Goal: Task Accomplishment & Management: Complete application form

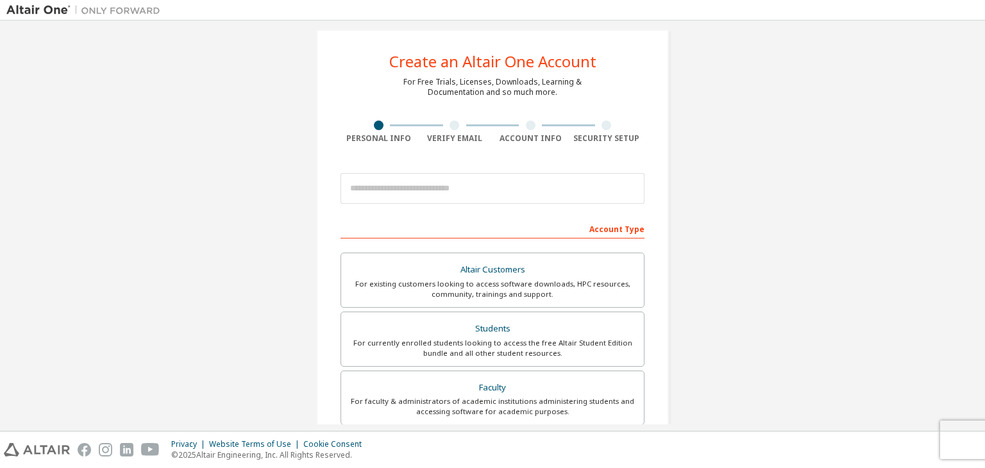
scroll to position [13, 0]
click at [395, 193] on input "email" at bounding box center [493, 188] width 304 height 31
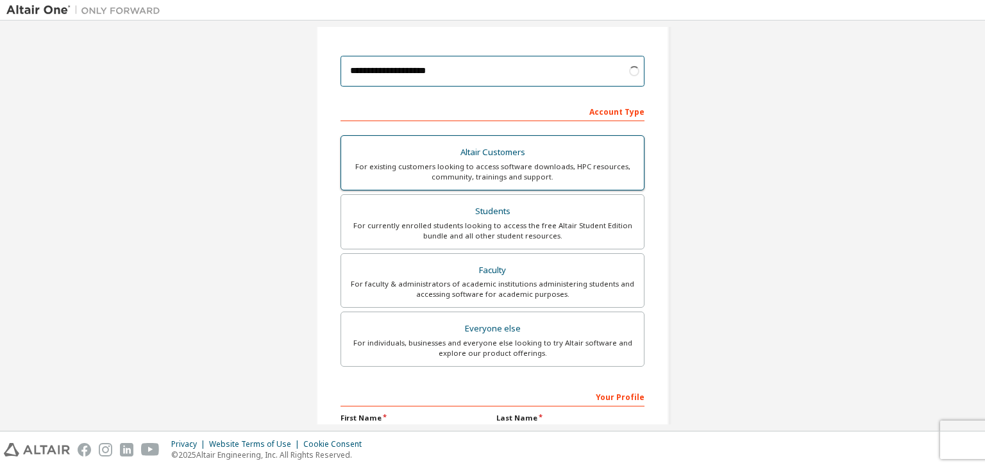
scroll to position [131, 0]
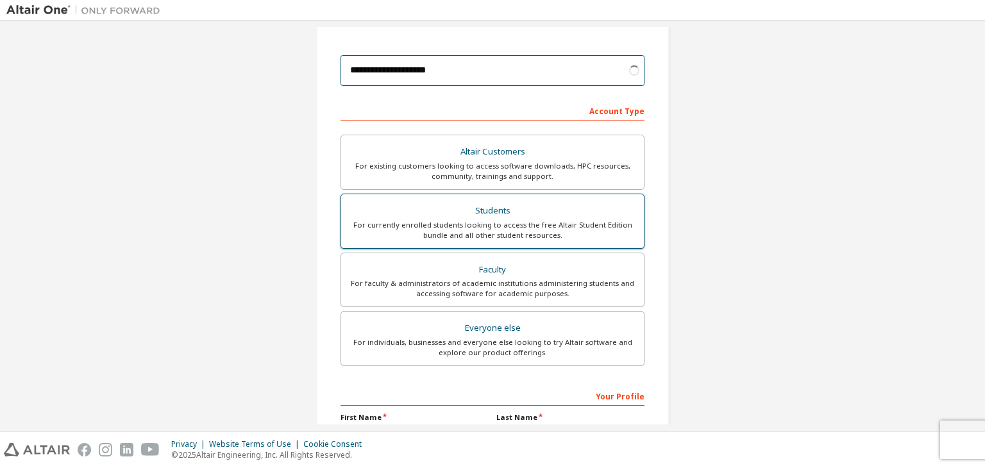
type input "**********"
click at [439, 229] on div "For currently enrolled students looking to access the free Altair Student Editi…" at bounding box center [492, 230] width 287 height 21
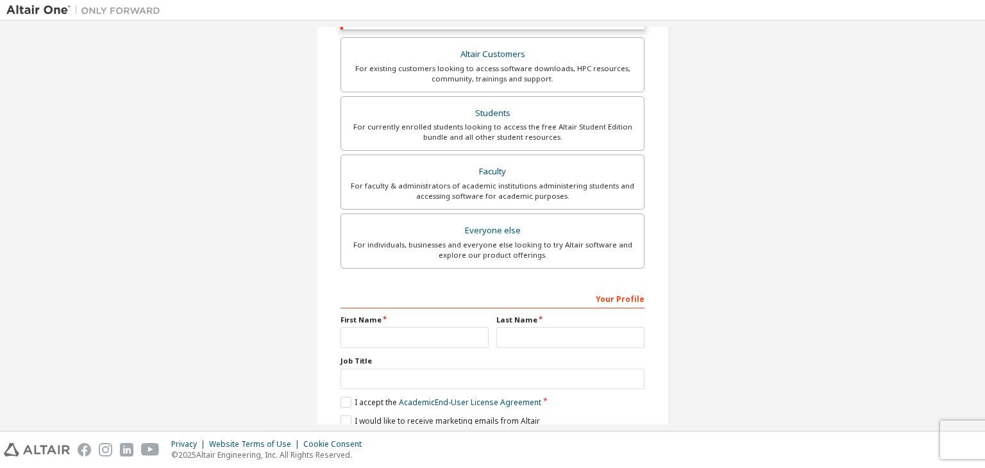
scroll to position [277, 0]
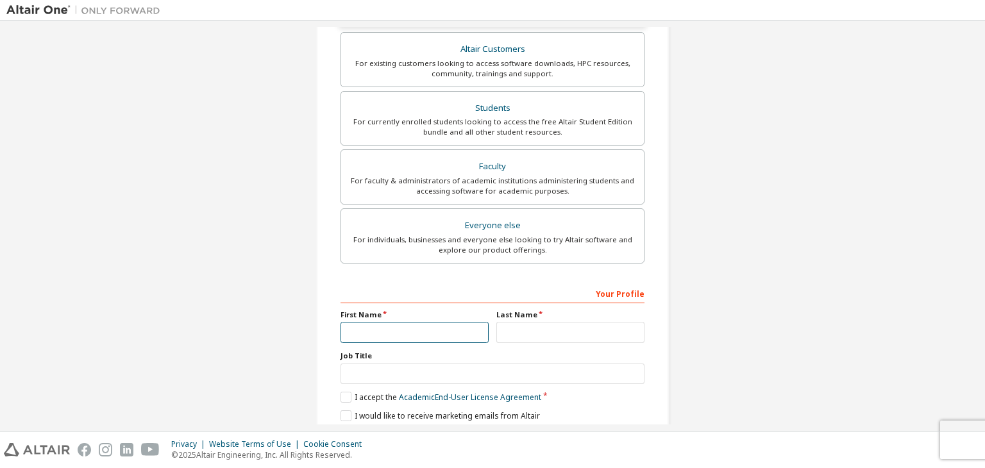
click at [374, 330] on input "text" at bounding box center [415, 332] width 148 height 21
type input "******"
click at [517, 327] on input "text" at bounding box center [571, 332] width 148 height 21
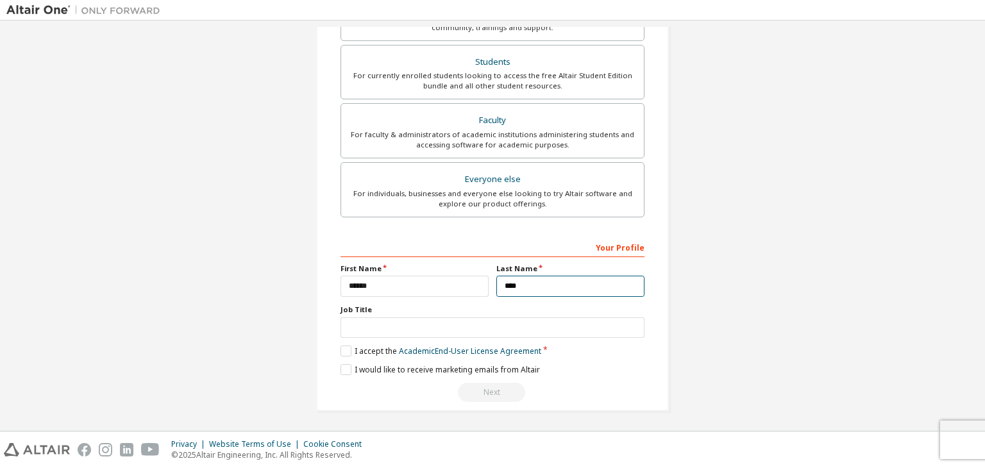
type input "****"
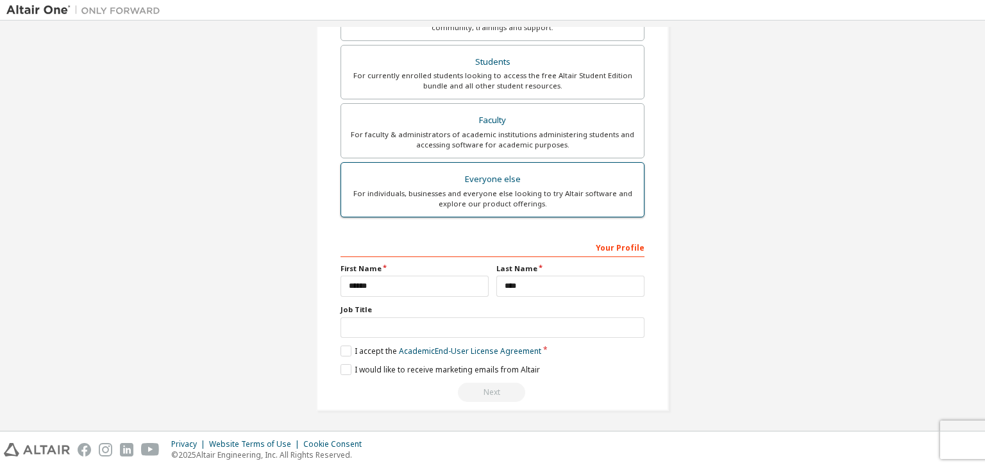
click at [395, 190] on div "For individuals, businesses and everyone else looking to try Altair software an…" at bounding box center [492, 199] width 287 height 21
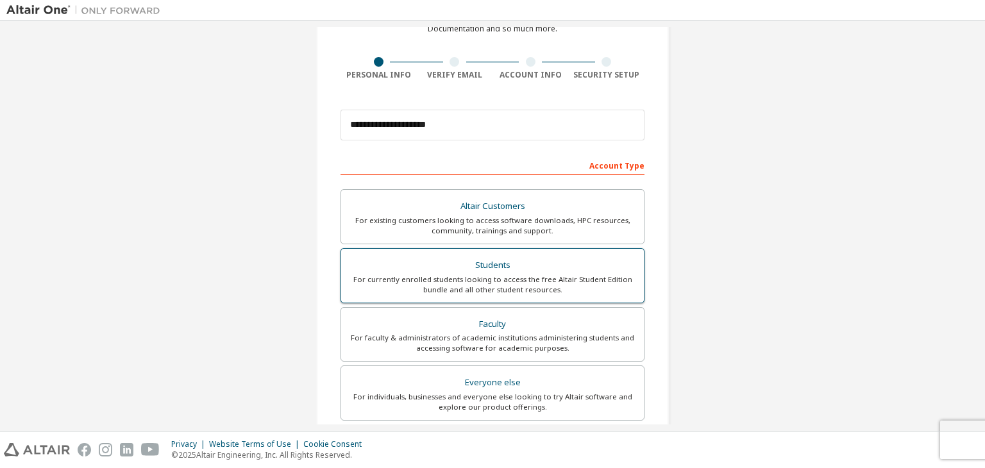
scroll to position [76, 0]
click at [438, 292] on div "For currently enrolled students looking to access the free Altair Student Editi…" at bounding box center [492, 285] width 287 height 21
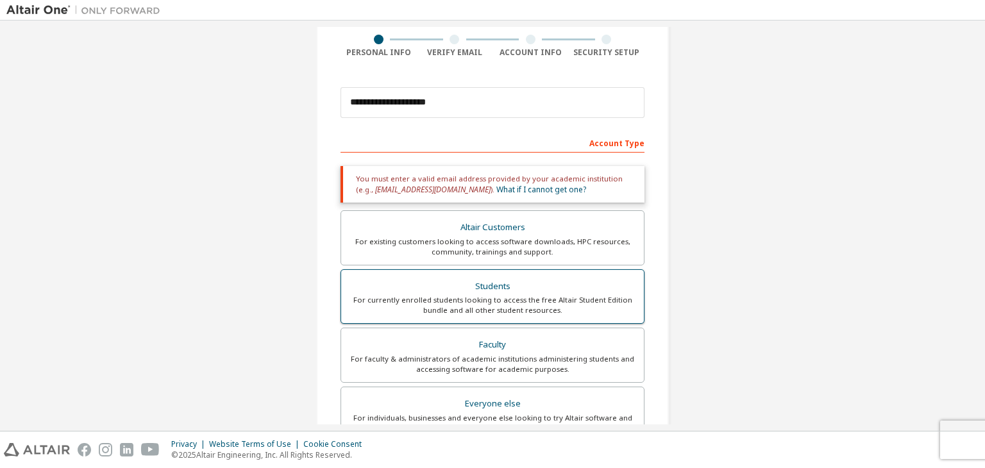
scroll to position [323, 0]
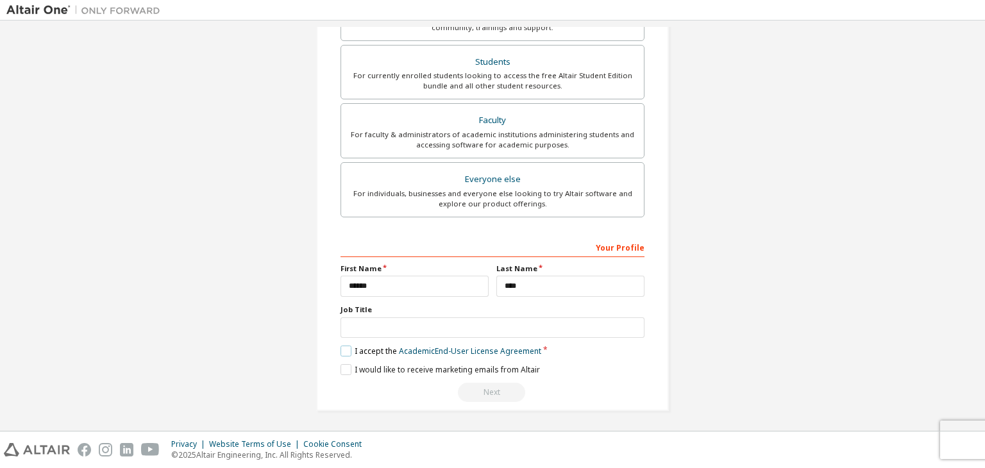
click at [347, 348] on label "I accept the Academic End-User License Agreement" at bounding box center [441, 351] width 201 height 11
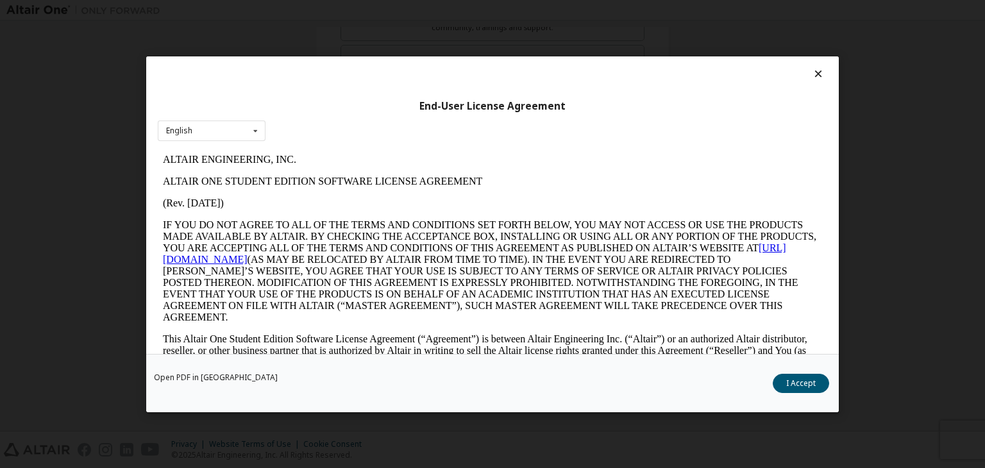
scroll to position [0, 0]
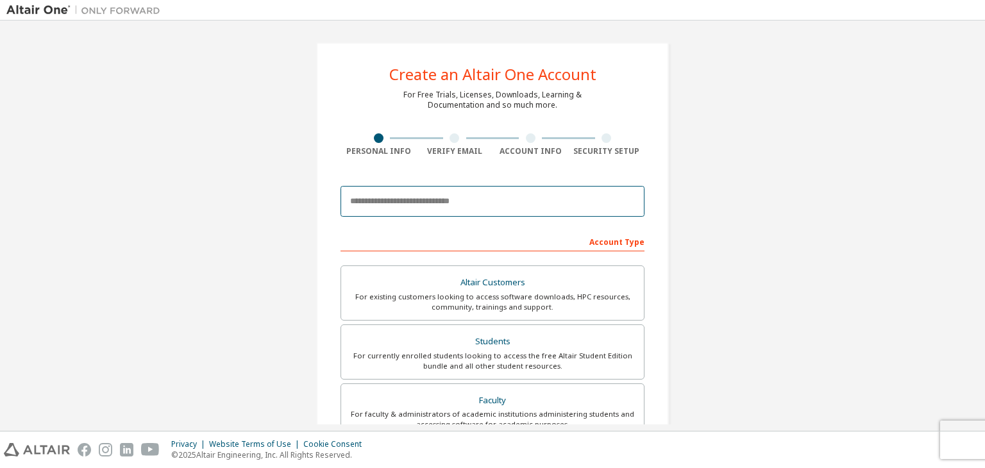
click at [420, 203] on input "email" at bounding box center [493, 201] width 304 height 31
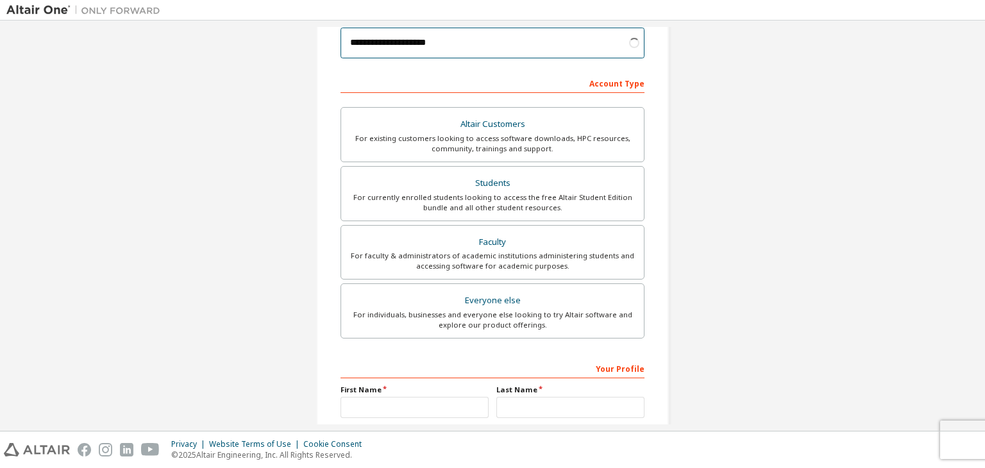
scroll to position [163, 0]
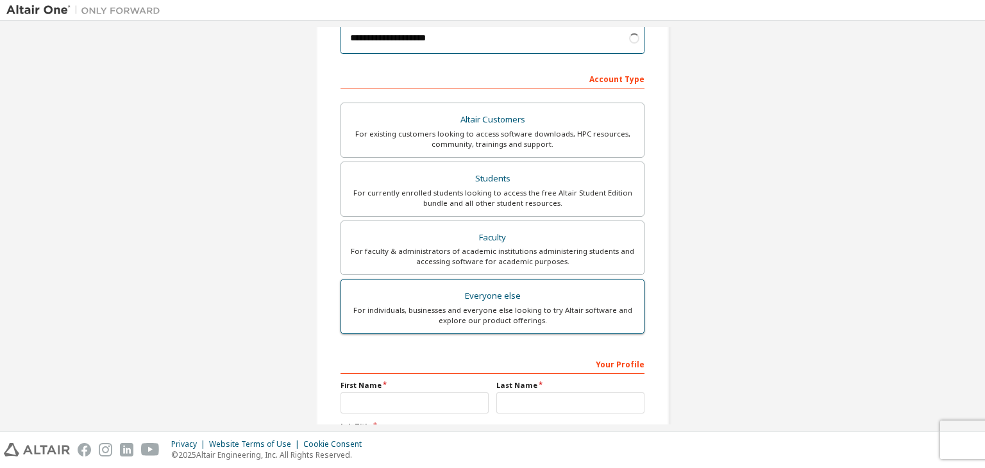
type input "**********"
click at [439, 307] on div "For individuals, businesses and everyone else looking to try Altair software an…" at bounding box center [492, 315] width 287 height 21
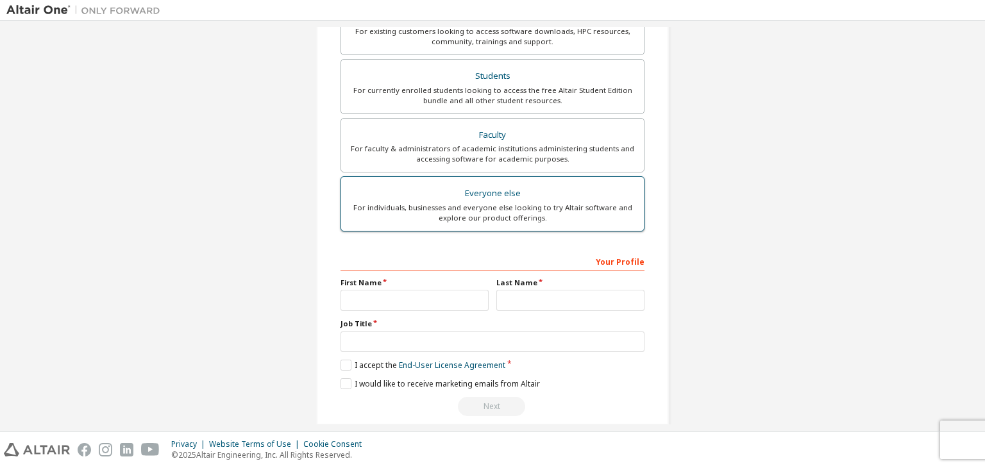
scroll to position [267, 0]
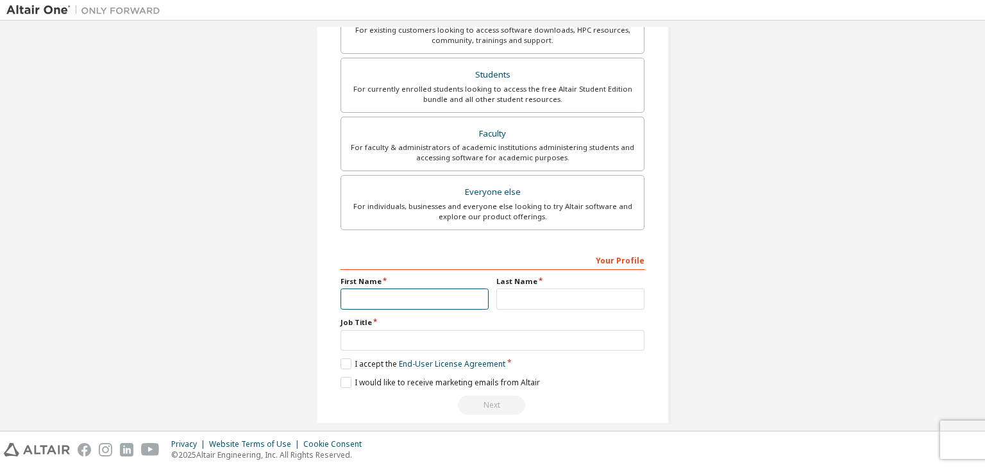
click at [391, 301] on input "text" at bounding box center [415, 299] width 148 height 21
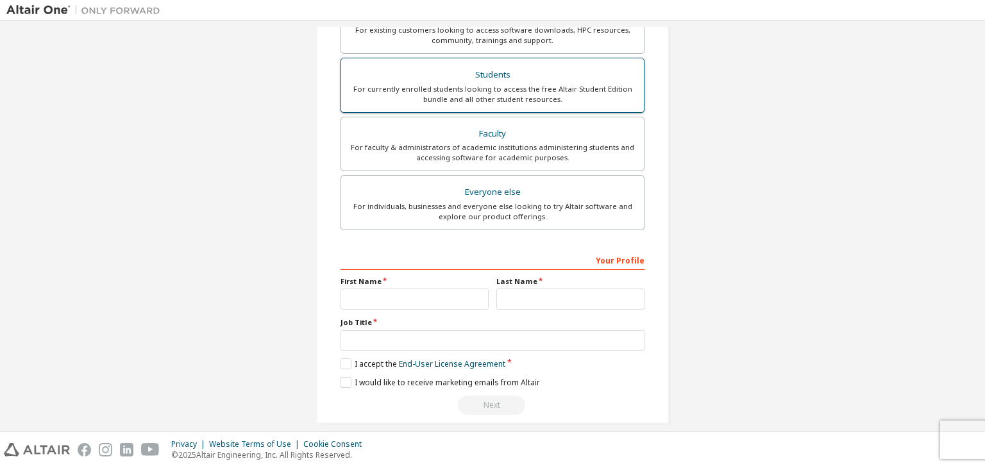
click at [449, 106] on label "Students For currently enrolled students looking to access the free Altair Stud…" at bounding box center [493, 85] width 304 height 55
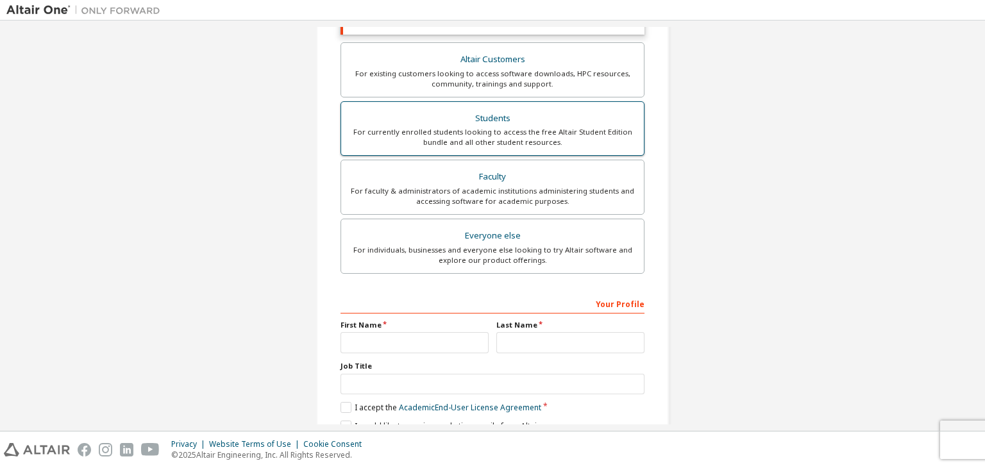
scroll to position [310, 0]
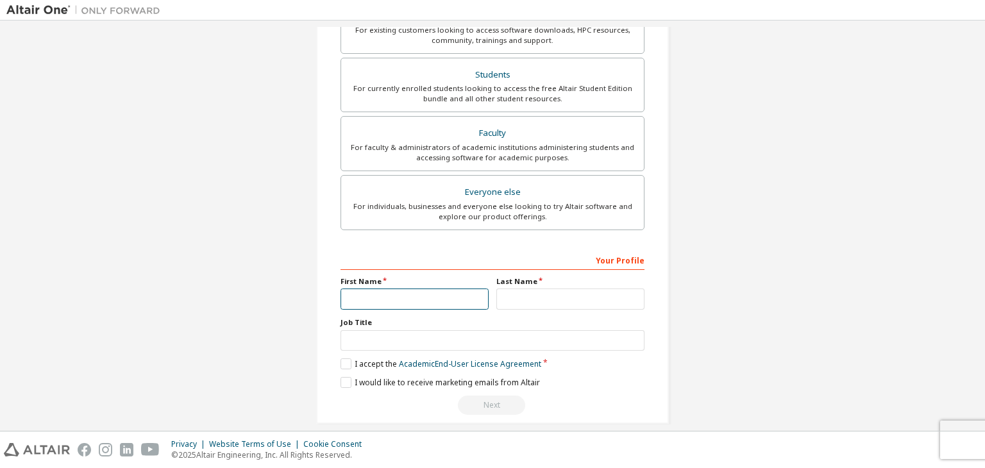
click at [423, 300] on input "text" at bounding box center [415, 299] width 148 height 21
type input "******"
click at [499, 293] on input "text" at bounding box center [571, 299] width 148 height 21
type input "****"
click at [341, 367] on label "I accept the Academic End-User License Agreement" at bounding box center [441, 364] width 201 height 11
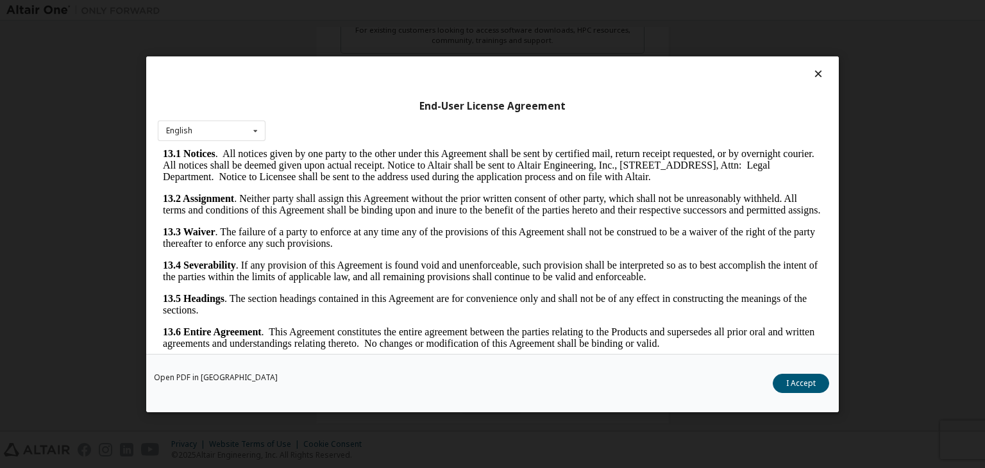
scroll to position [2143, 0]
click at [797, 384] on button "I Accept" at bounding box center [801, 383] width 56 height 19
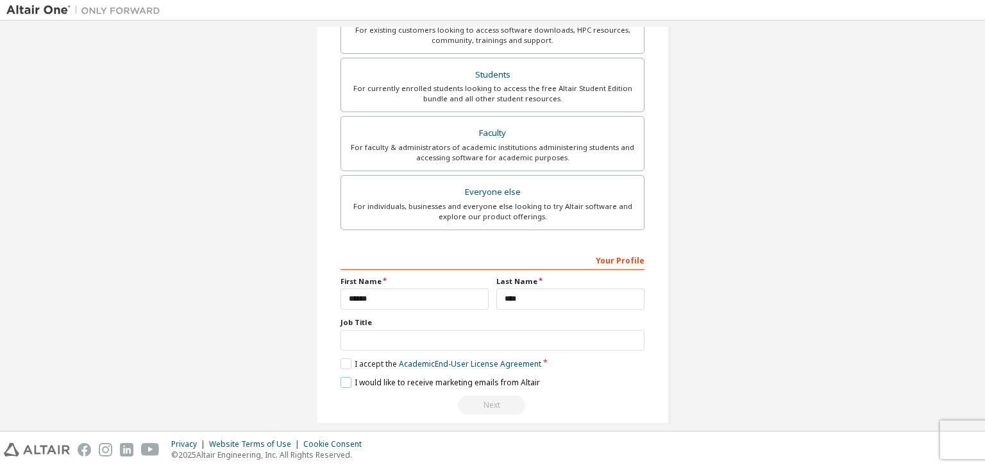
click at [345, 384] on label "I would like to receive marketing emails from Altair" at bounding box center [441, 382] width 200 height 11
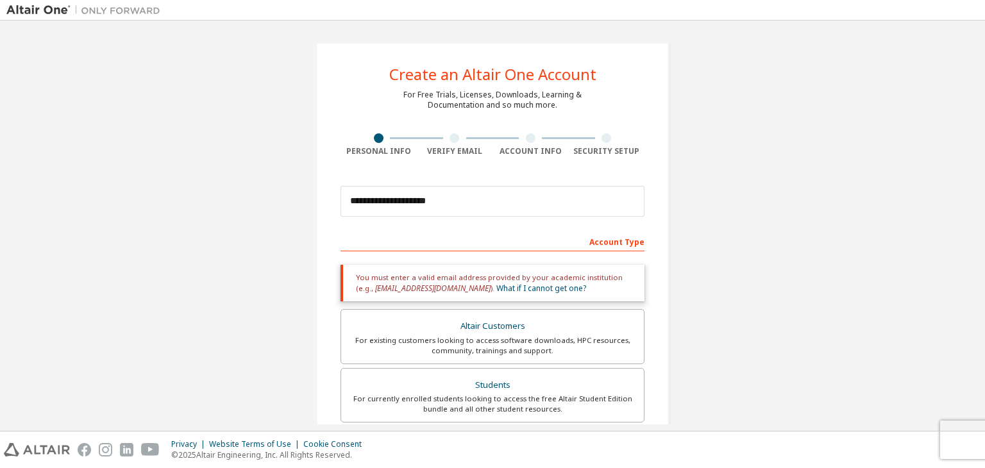
scroll to position [323, 0]
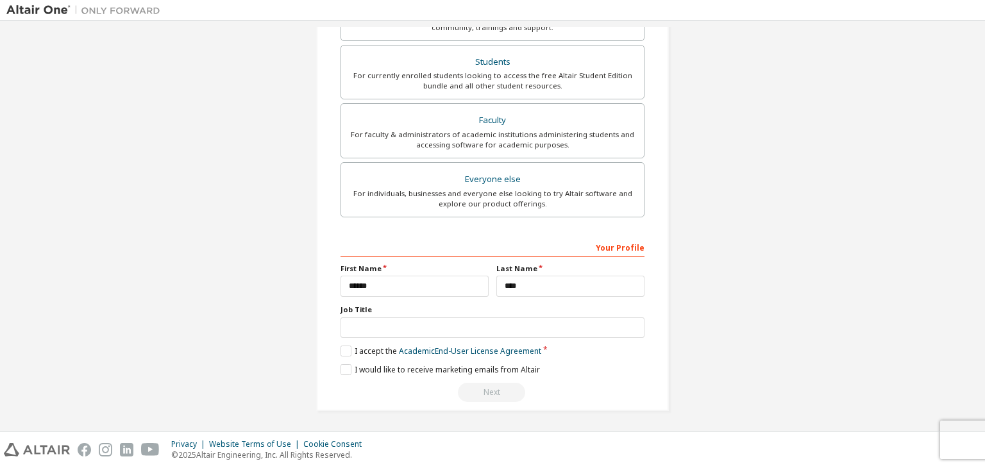
click at [475, 388] on div "Next" at bounding box center [493, 392] width 304 height 19
click at [457, 323] on input "text" at bounding box center [493, 328] width 304 height 21
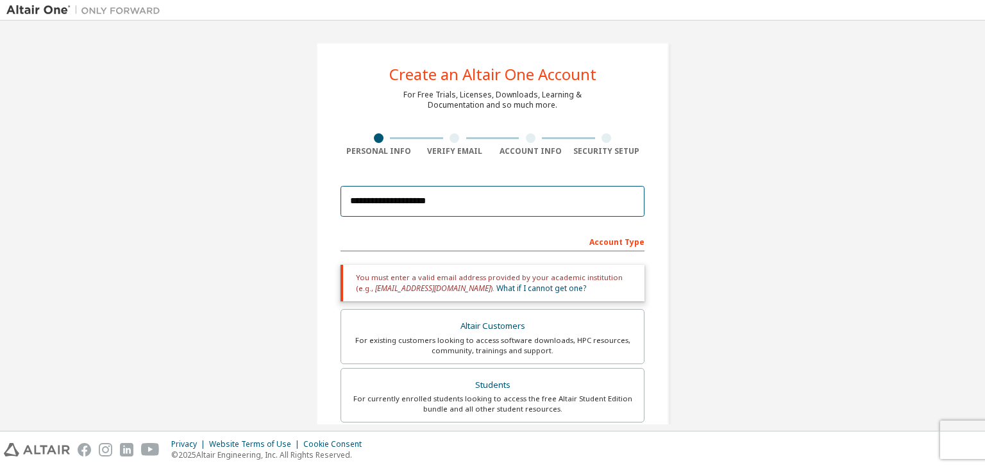
click at [459, 197] on input "**********" at bounding box center [493, 201] width 304 height 31
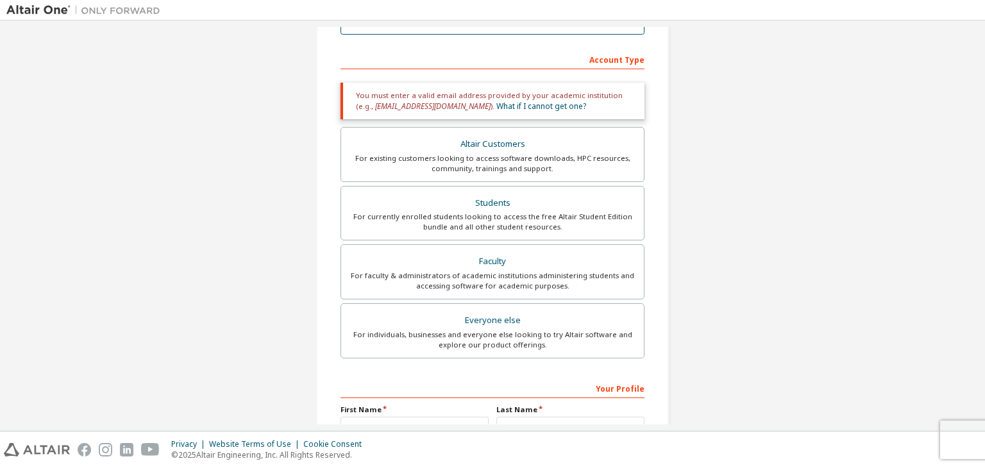
scroll to position [186, 0]
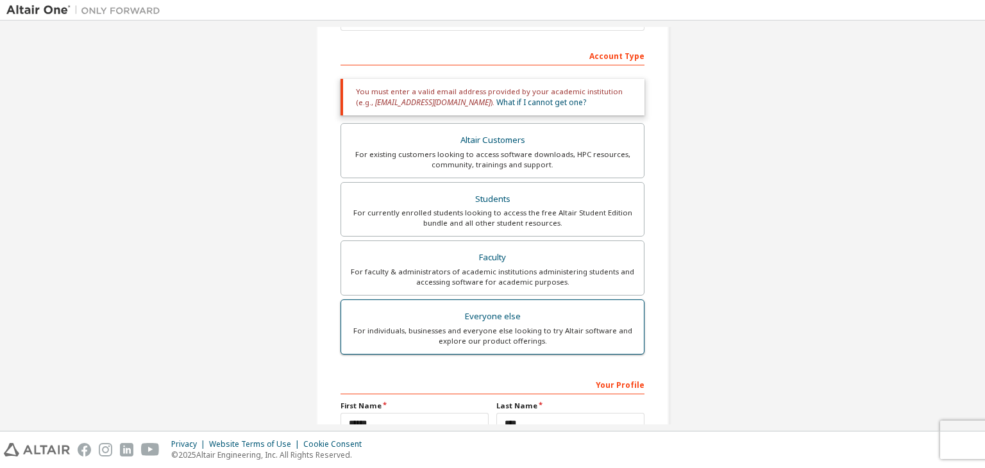
click at [436, 319] on div "Everyone else" at bounding box center [492, 317] width 287 height 18
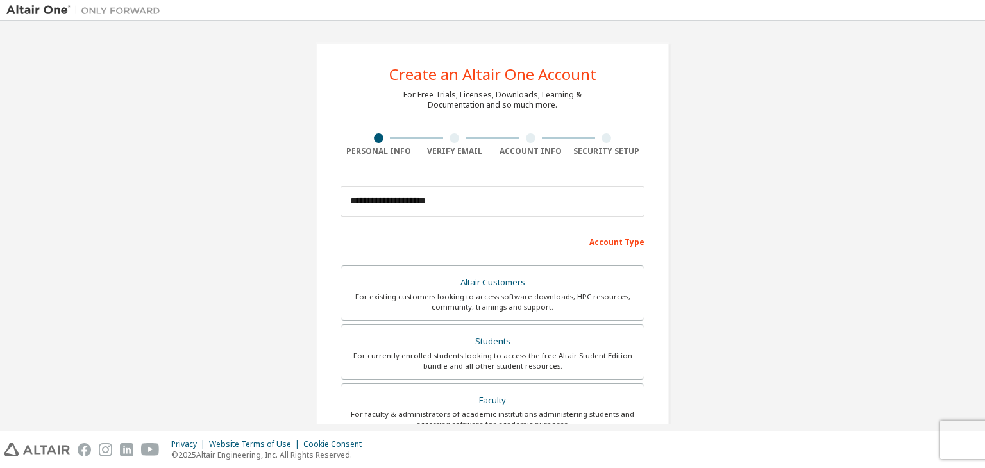
scroll to position [279, 0]
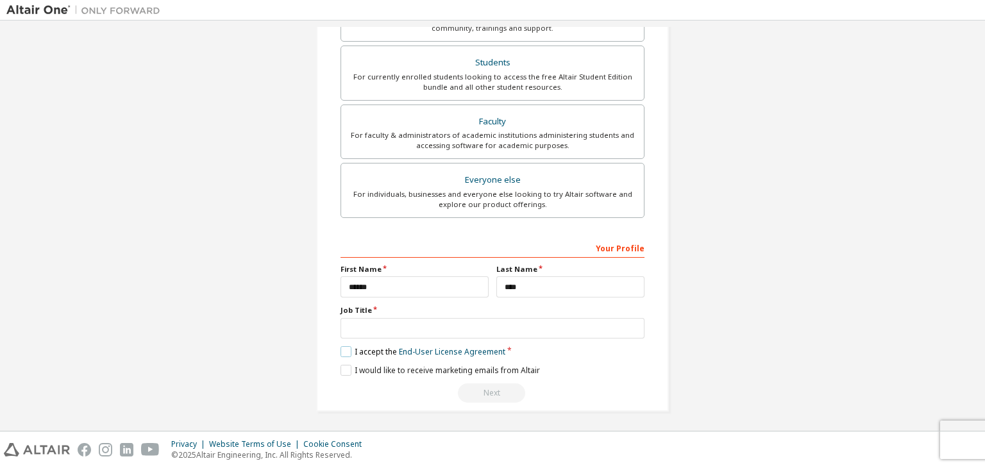
click at [348, 347] on label "I accept the End-User License Agreement" at bounding box center [423, 351] width 165 height 11
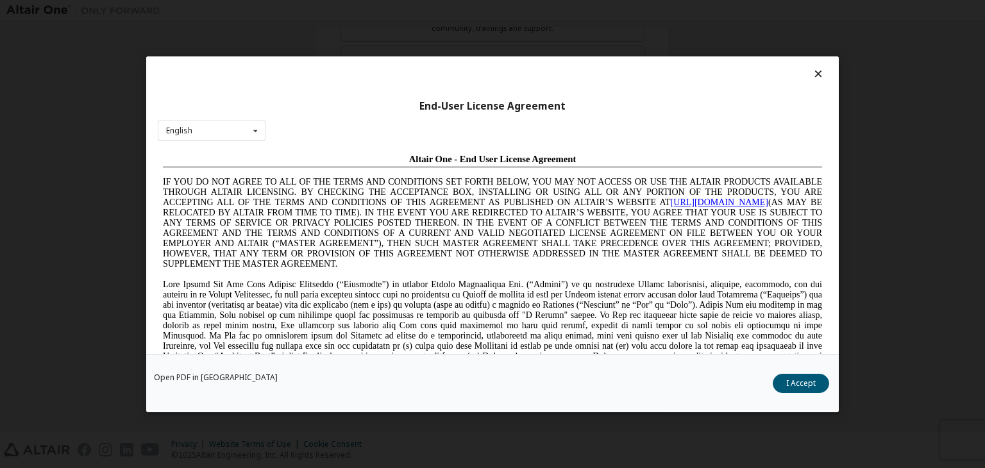
scroll to position [0, 0]
click at [810, 386] on button "I Accept" at bounding box center [801, 383] width 56 height 19
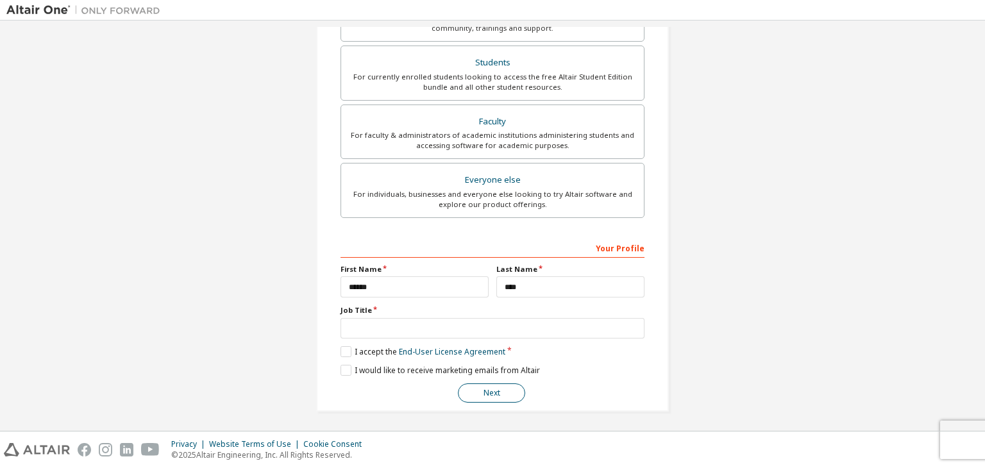
click at [500, 393] on button "Next" at bounding box center [491, 393] width 67 height 19
click at [412, 323] on input "text" at bounding box center [493, 328] width 304 height 21
type input "*******"
click at [500, 393] on button "Next" at bounding box center [491, 393] width 67 height 19
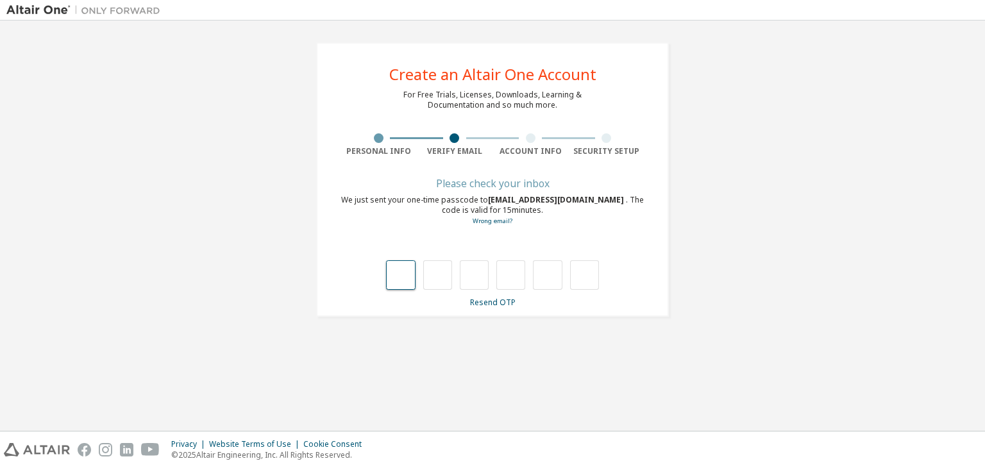
type input "*"
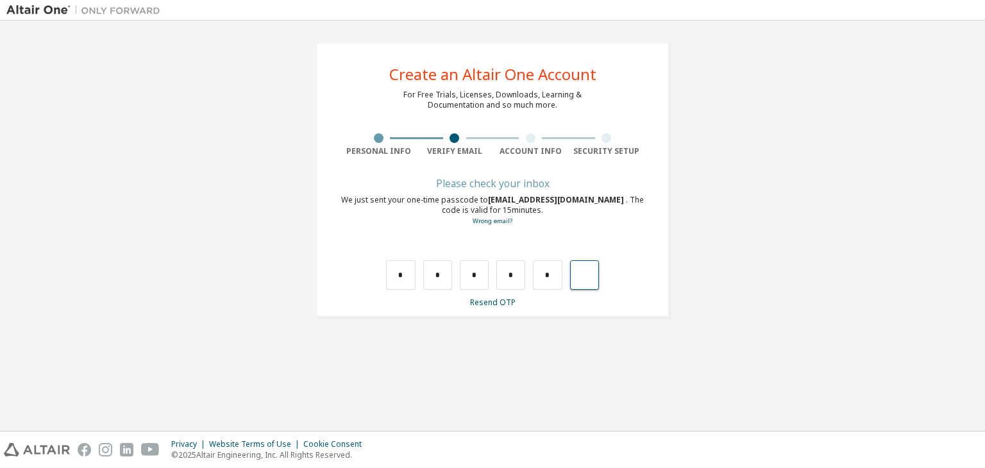
type input "*"
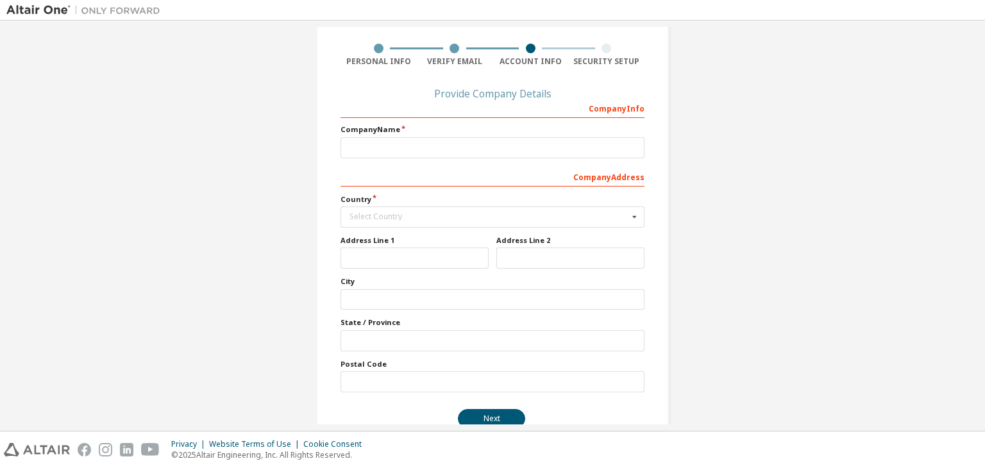
scroll to position [94, 0]
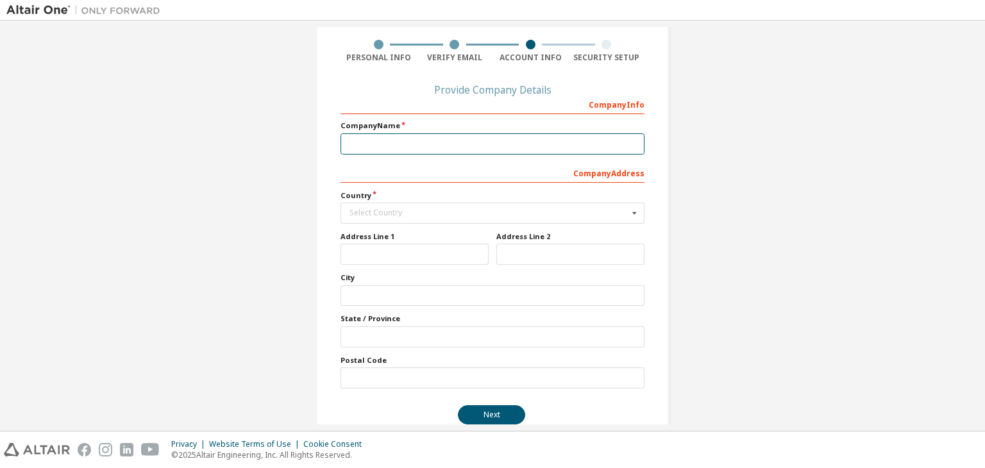
click at [377, 143] on input "text" at bounding box center [493, 143] width 304 height 21
type input "**********"
click at [636, 212] on icon at bounding box center [635, 213] width 16 height 20
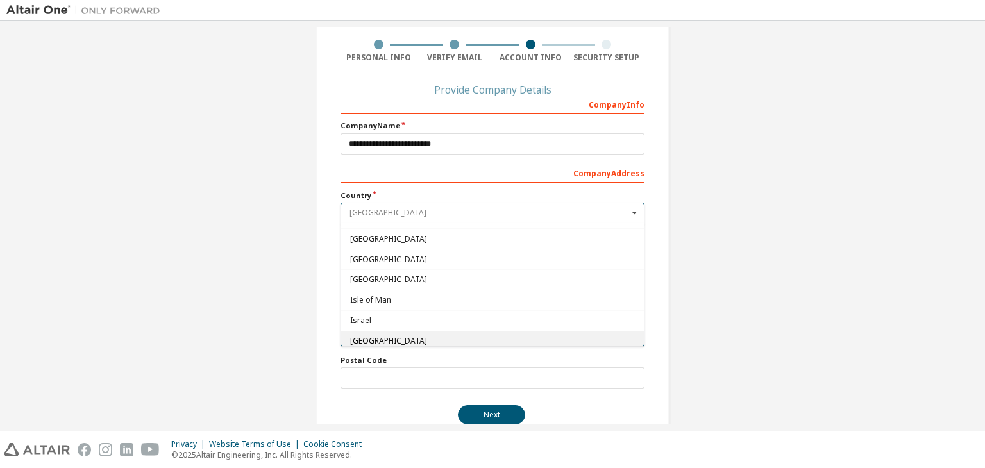
scroll to position [2037, 0]
click at [368, 236] on span "India" at bounding box center [492, 240] width 285 height 8
type input "***"
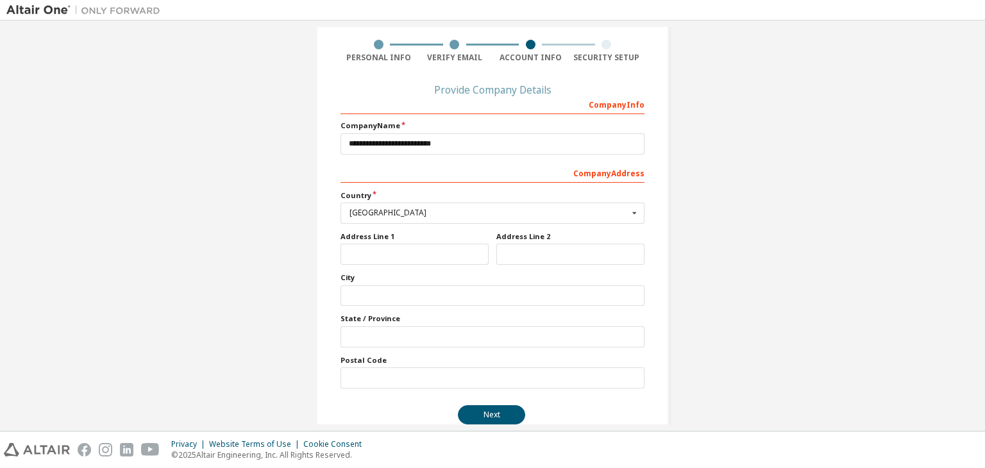
scroll to position [115, 0]
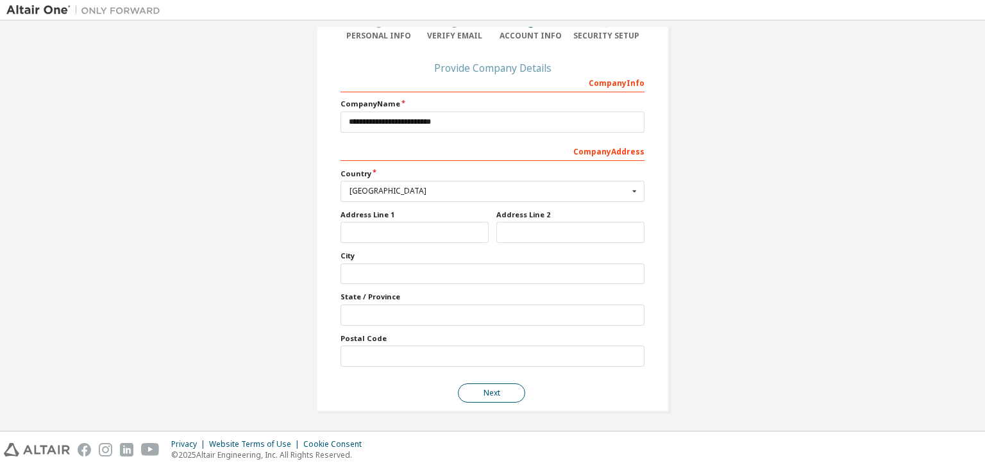
click at [479, 395] on button "Next" at bounding box center [491, 393] width 67 height 19
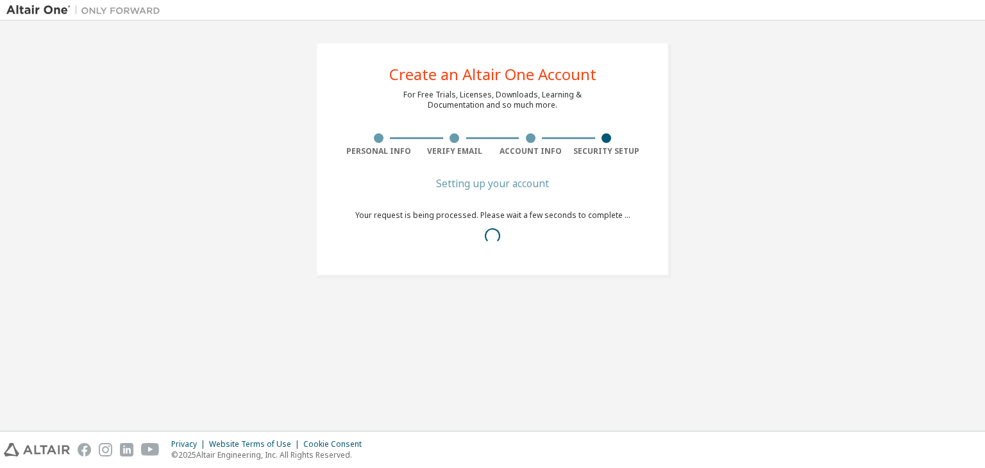
scroll to position [0, 0]
